Goal: Task Accomplishment & Management: Manage account settings

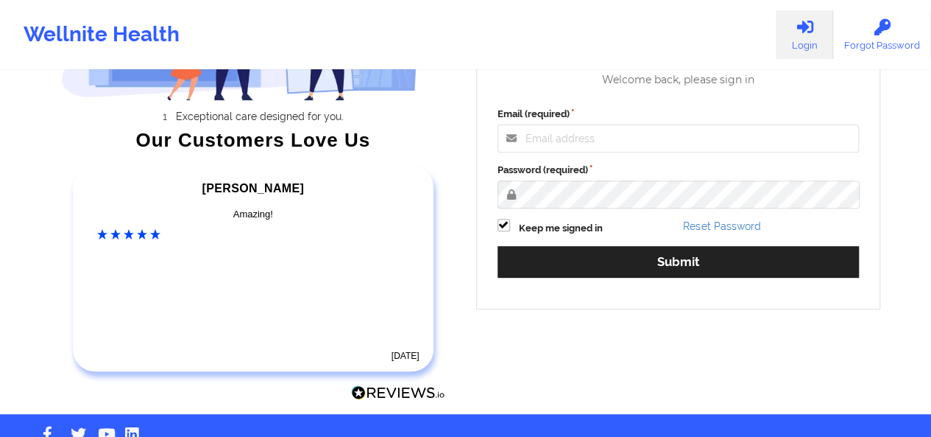
scroll to position [214, 0]
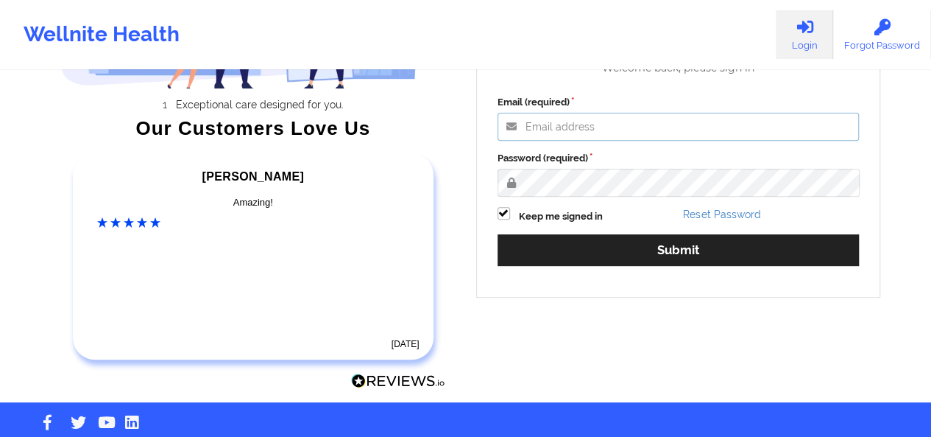
click at [641, 129] on input "Email (required)" at bounding box center [679, 127] width 362 height 28
type input "[PERSON_NAME][EMAIL_ADDRESS][DOMAIN_NAME]"
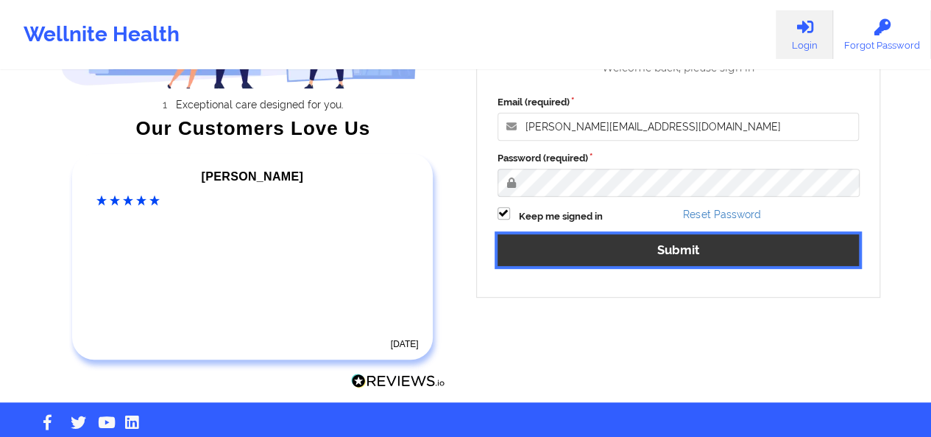
click at [605, 253] on button "Submit" at bounding box center [679, 250] width 362 height 32
